Goal: Navigation & Orientation: Find specific page/section

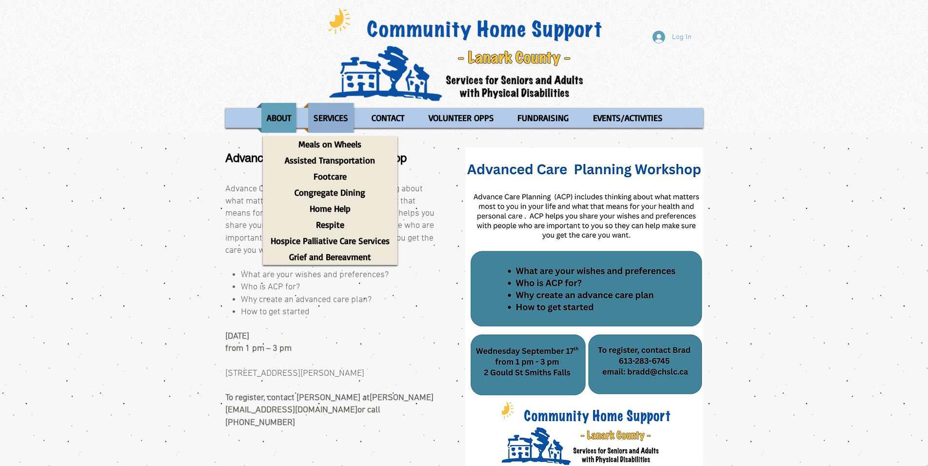
click at [327, 117] on p "SERVICES" at bounding box center [330, 118] width 43 height 30
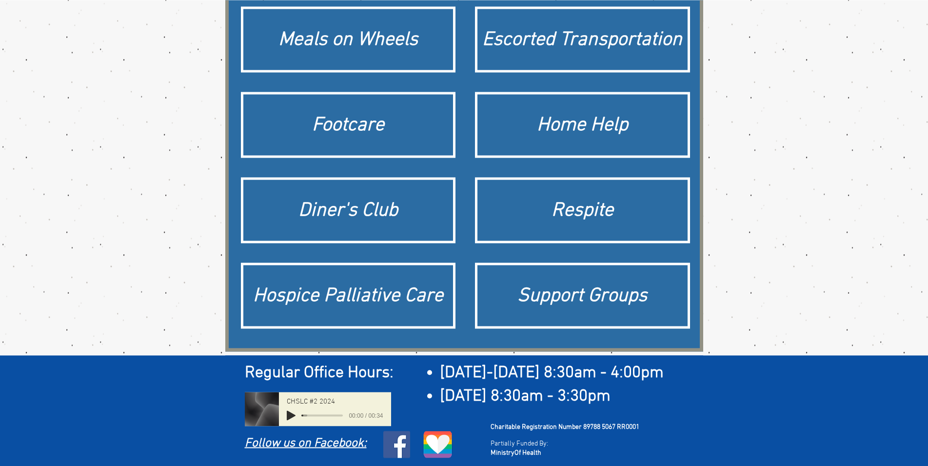
scroll to position [178, 0]
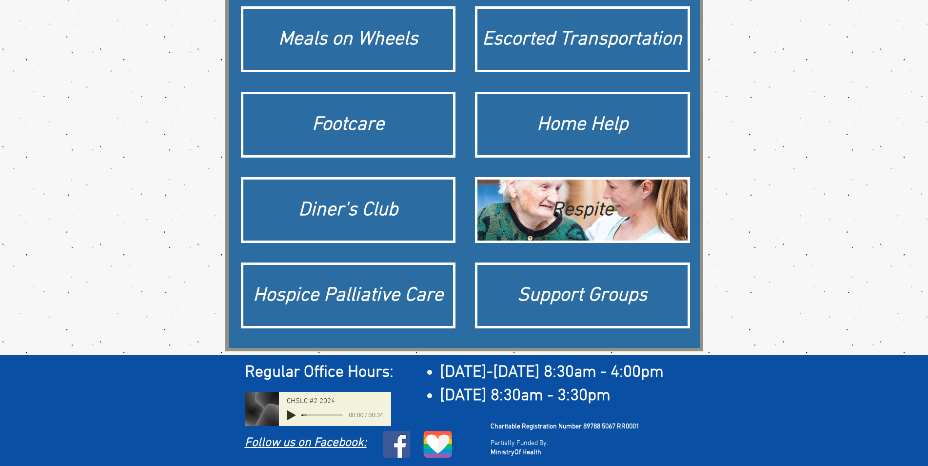
click at [573, 196] on div "Respite" at bounding box center [582, 209] width 200 height 27
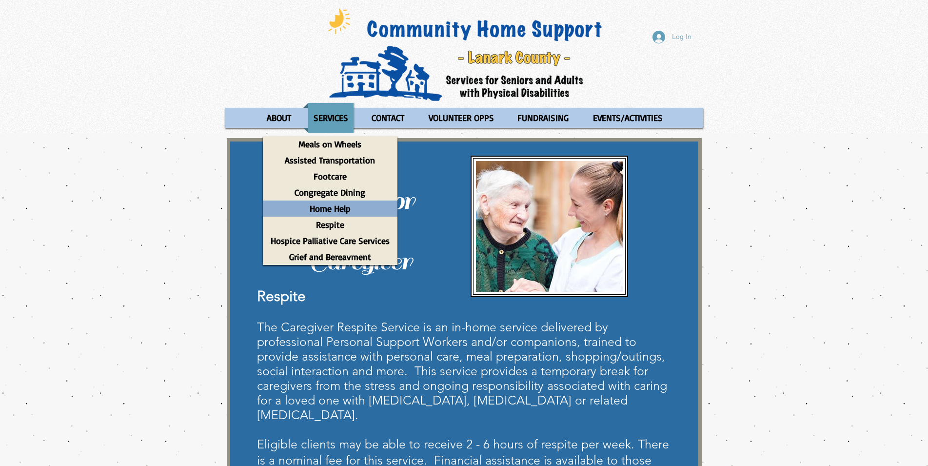
click at [325, 208] on p "Home Help" at bounding box center [330, 208] width 50 height 16
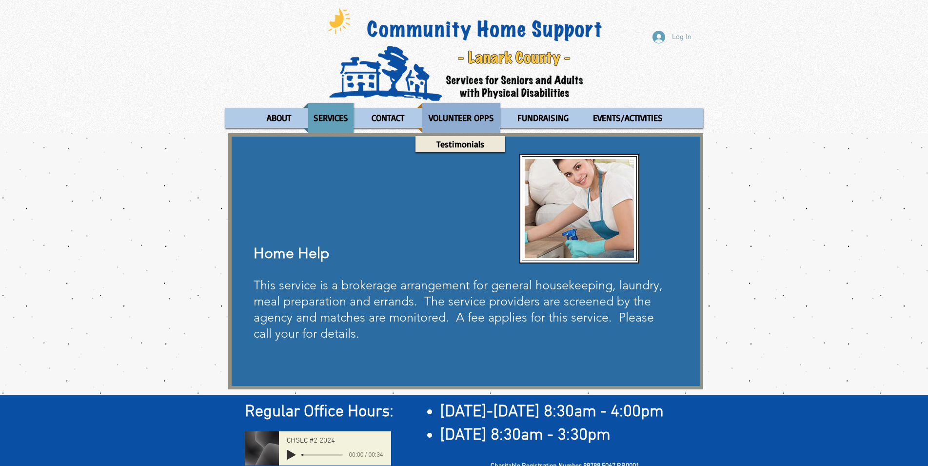
click at [460, 116] on p "VOLUNTEER OPPS" at bounding box center [461, 118] width 74 height 30
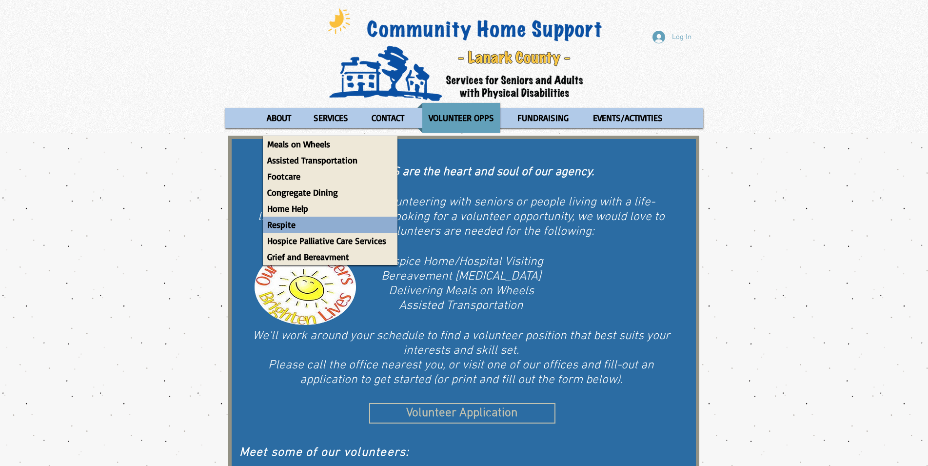
click at [285, 221] on p "Respite" at bounding box center [281, 224] width 37 height 16
